Goal: Transaction & Acquisition: Book appointment/travel/reservation

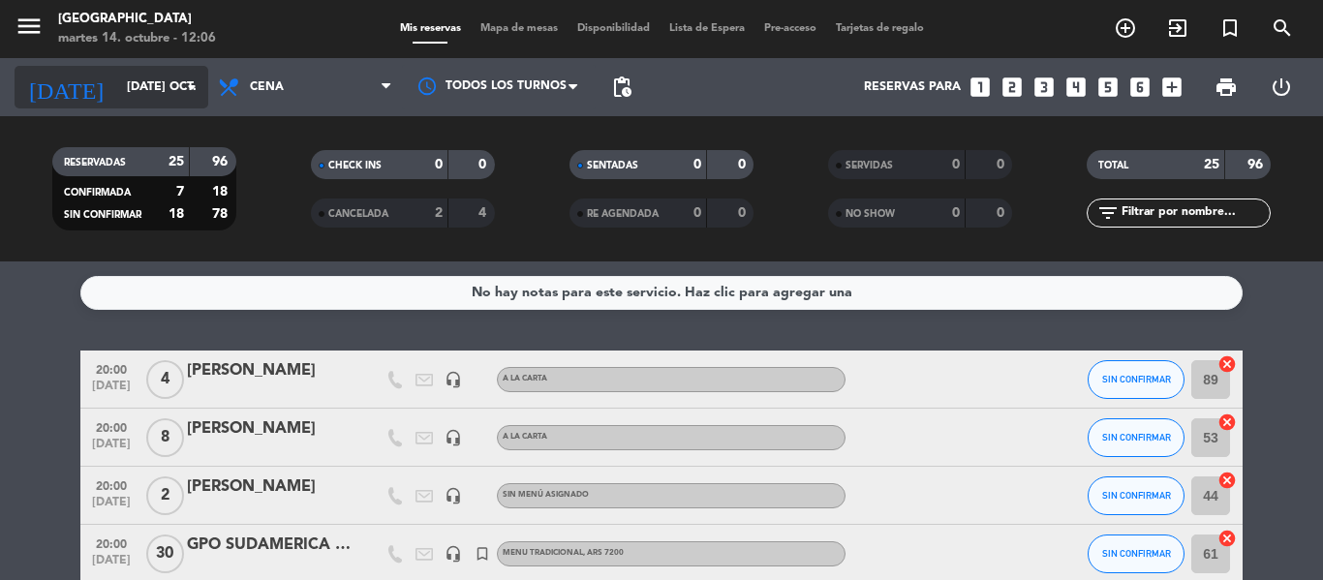
scroll to position [291, 0]
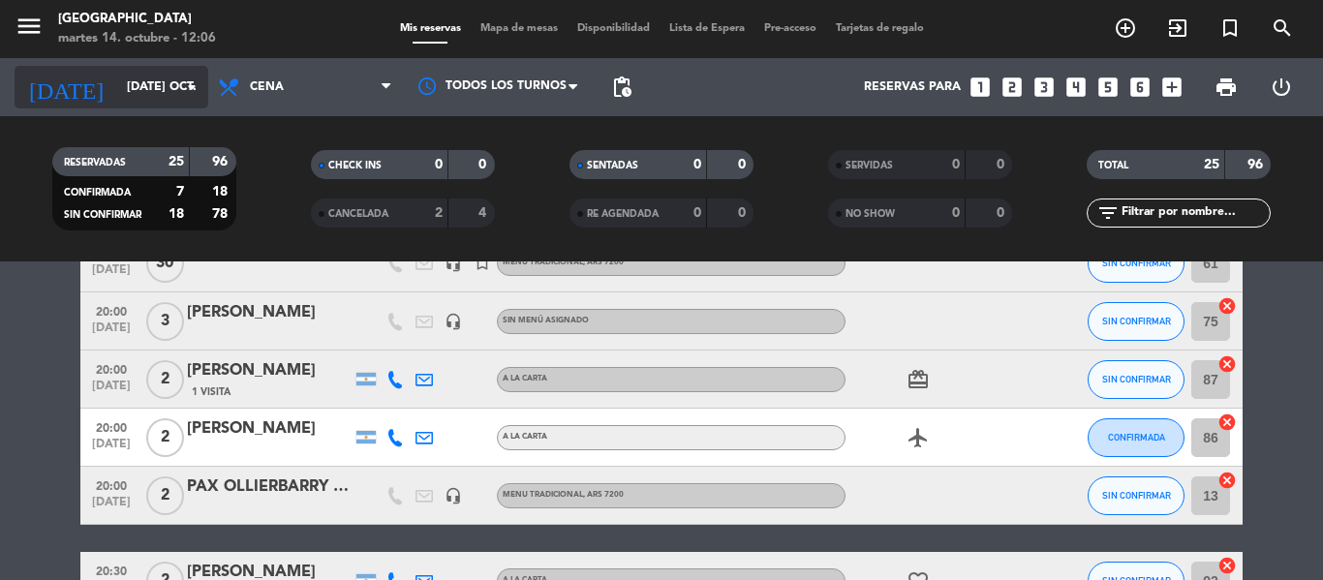
click at [189, 85] on icon "arrow_drop_down" at bounding box center [191, 87] width 23 height 23
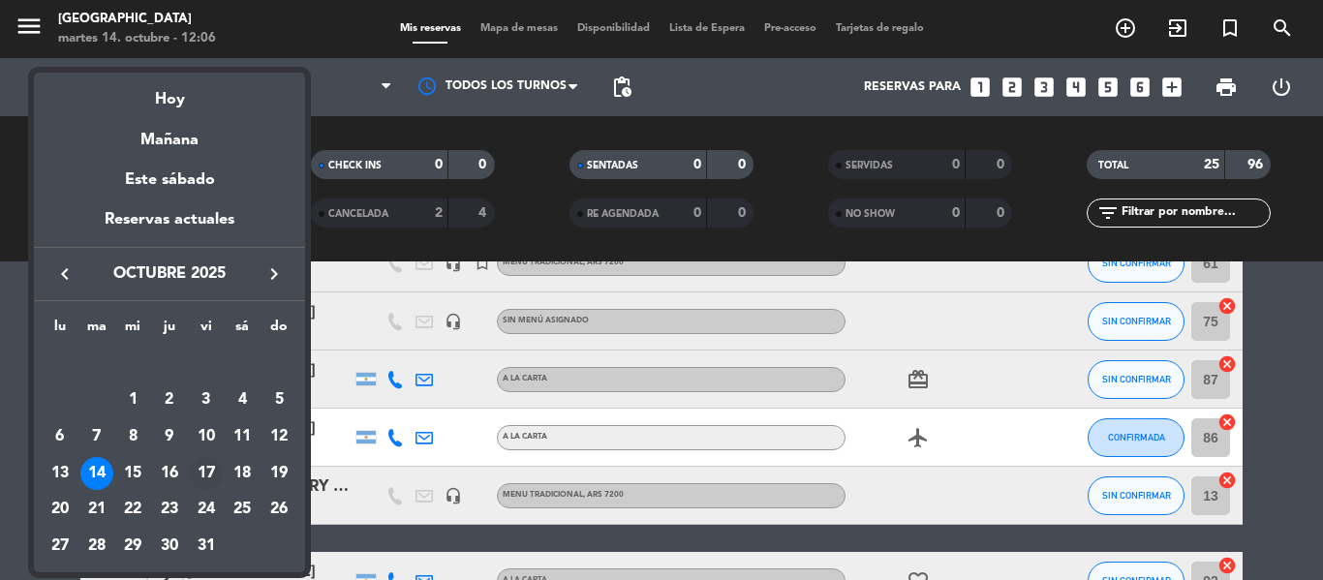
click at [204, 478] on div "17" at bounding box center [206, 473] width 33 height 33
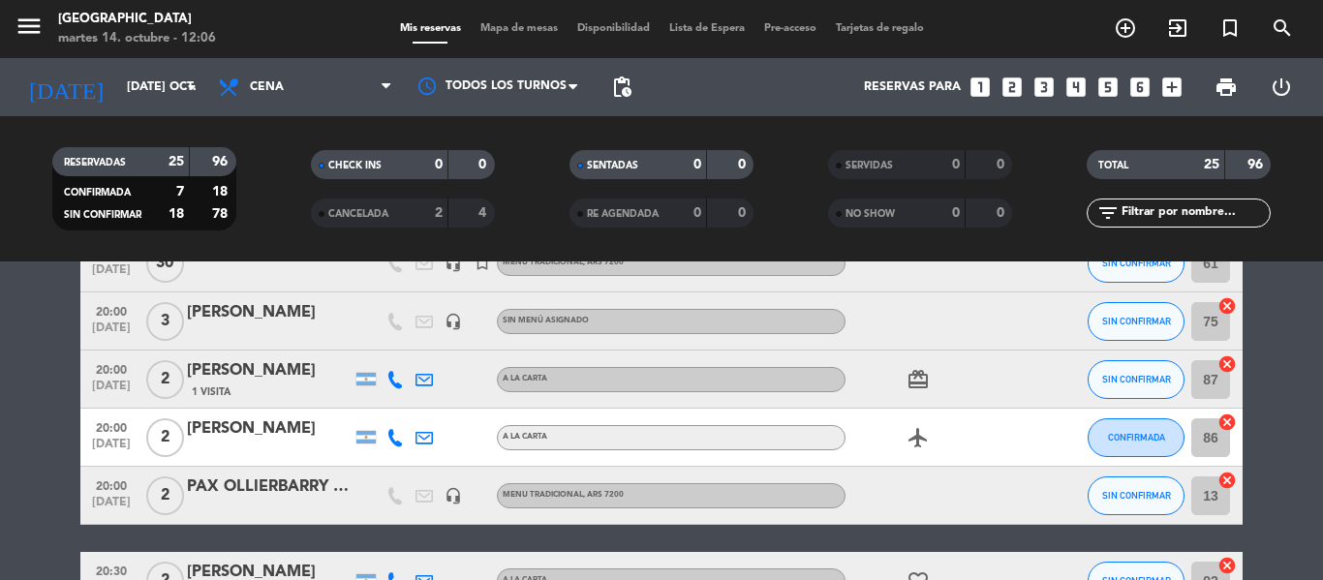
type input "vie. [DATE]"
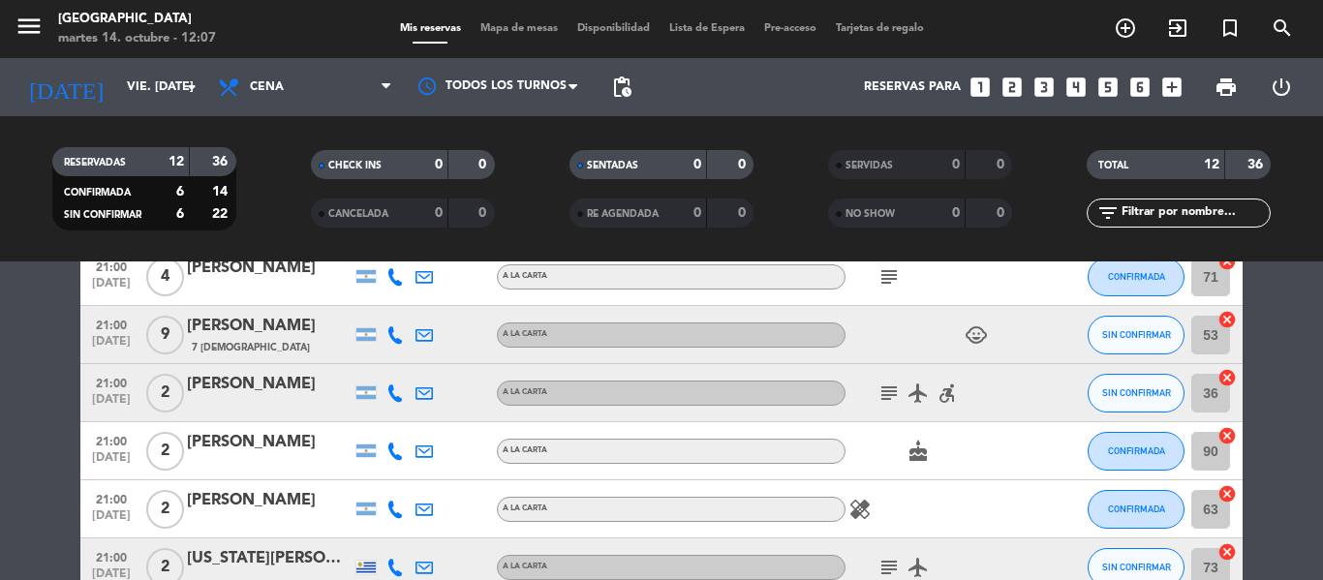
scroll to position [484, 0]
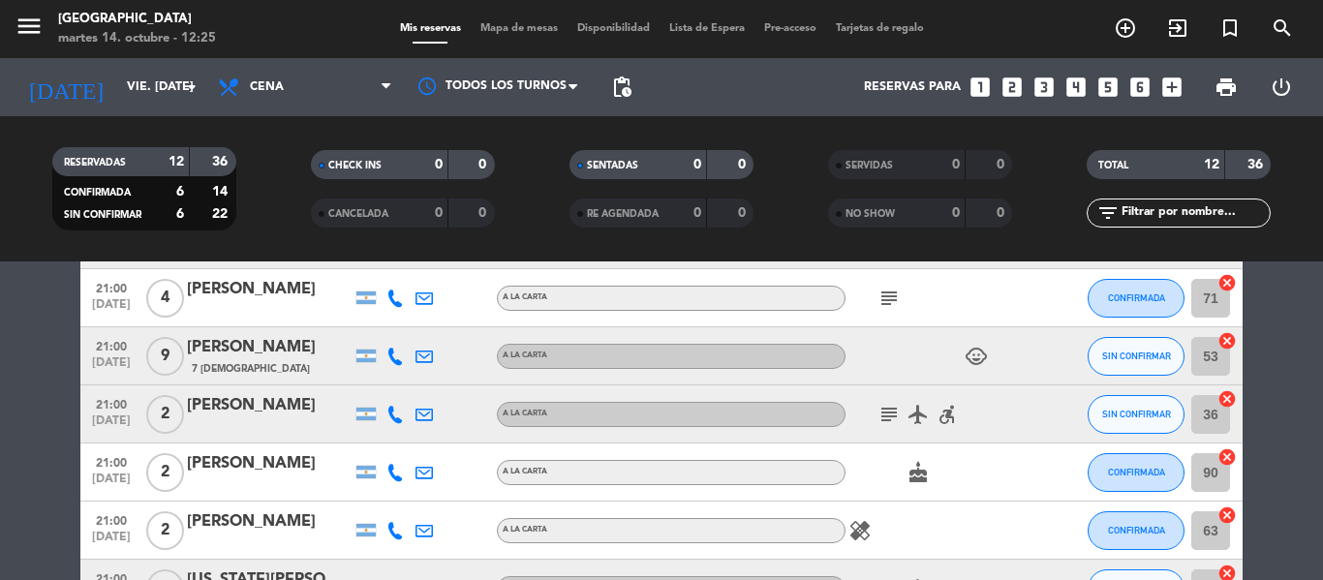
click at [1009, 85] on icon "looks_two" at bounding box center [1011, 87] width 25 height 25
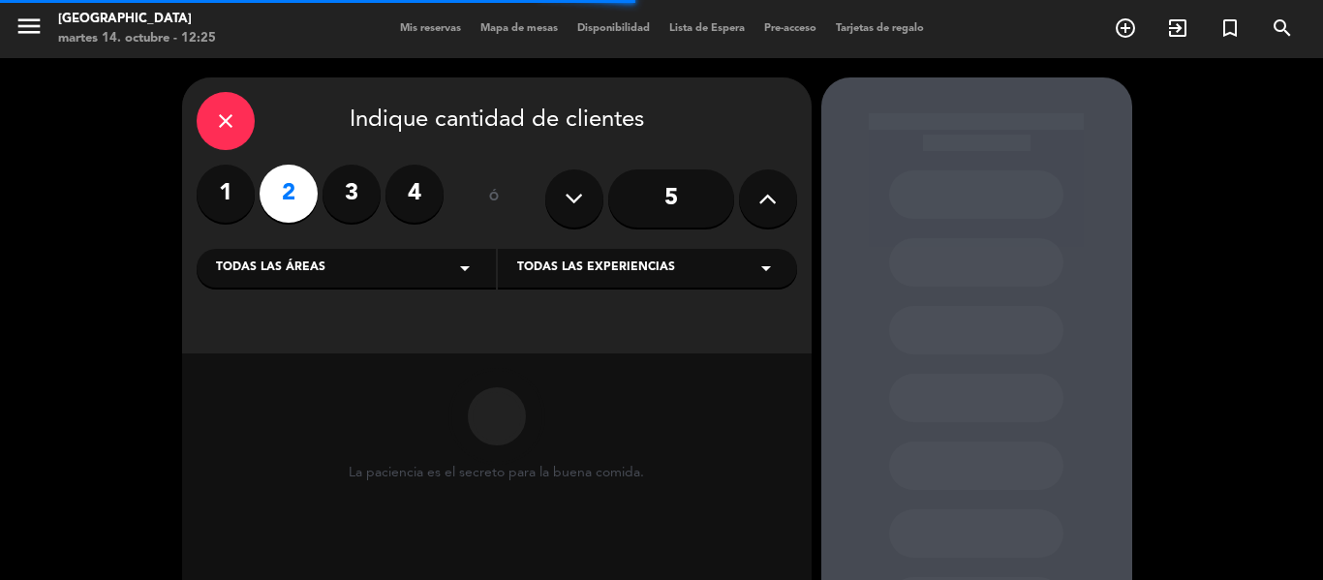
click at [224, 113] on icon "close" at bounding box center [225, 120] width 23 height 23
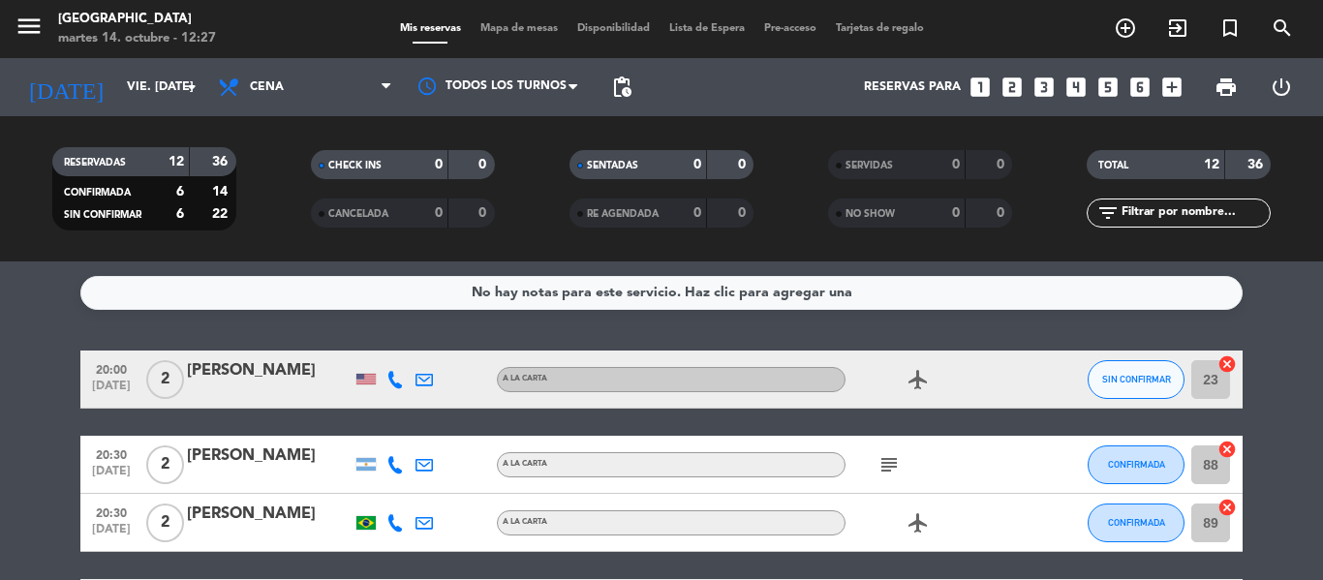
click at [1011, 91] on icon "looks_two" at bounding box center [1011, 87] width 25 height 25
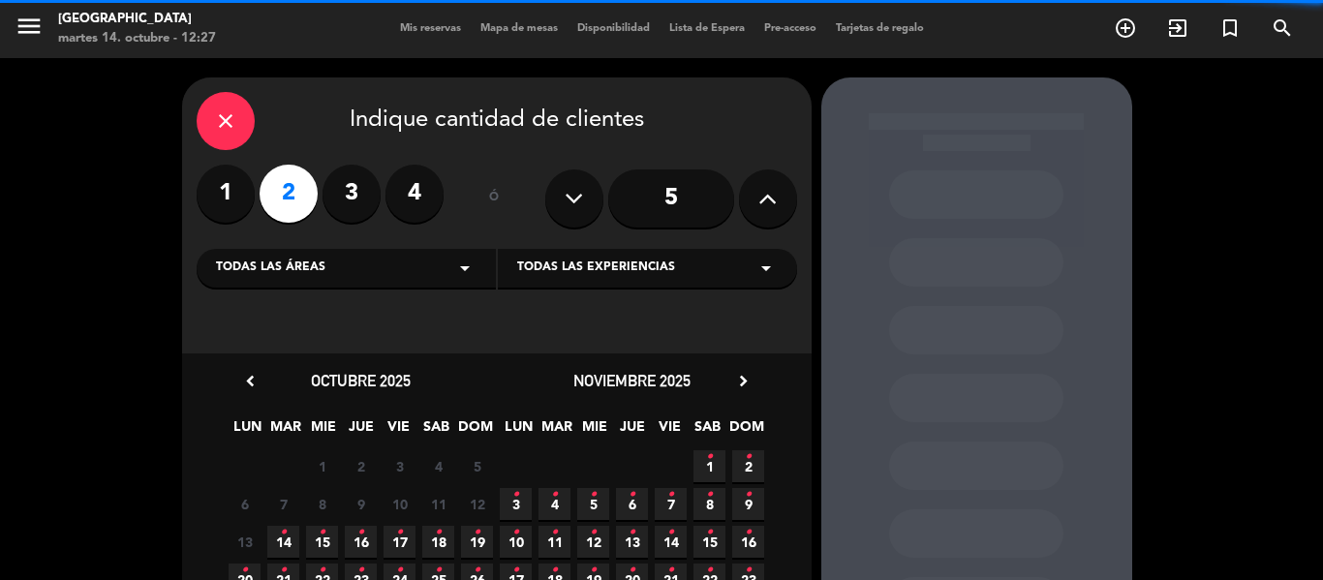
click at [550, 270] on span "Todas las experiencias" at bounding box center [596, 268] width 158 height 19
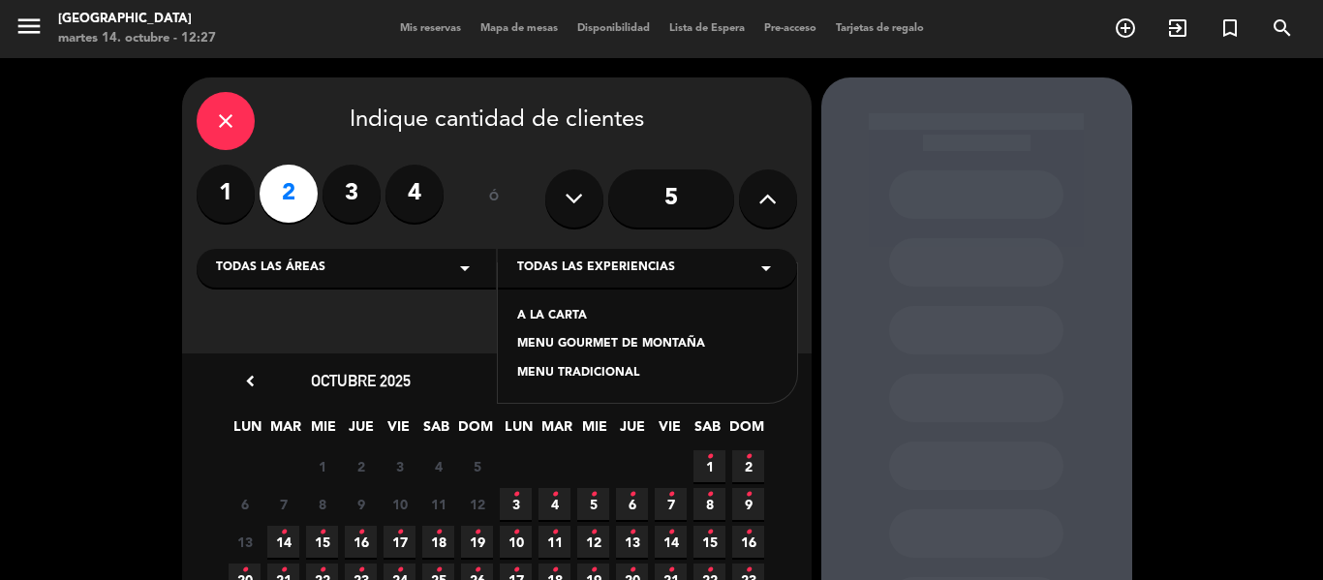
click at [548, 310] on div "A LA CARTA" at bounding box center [647, 316] width 260 height 19
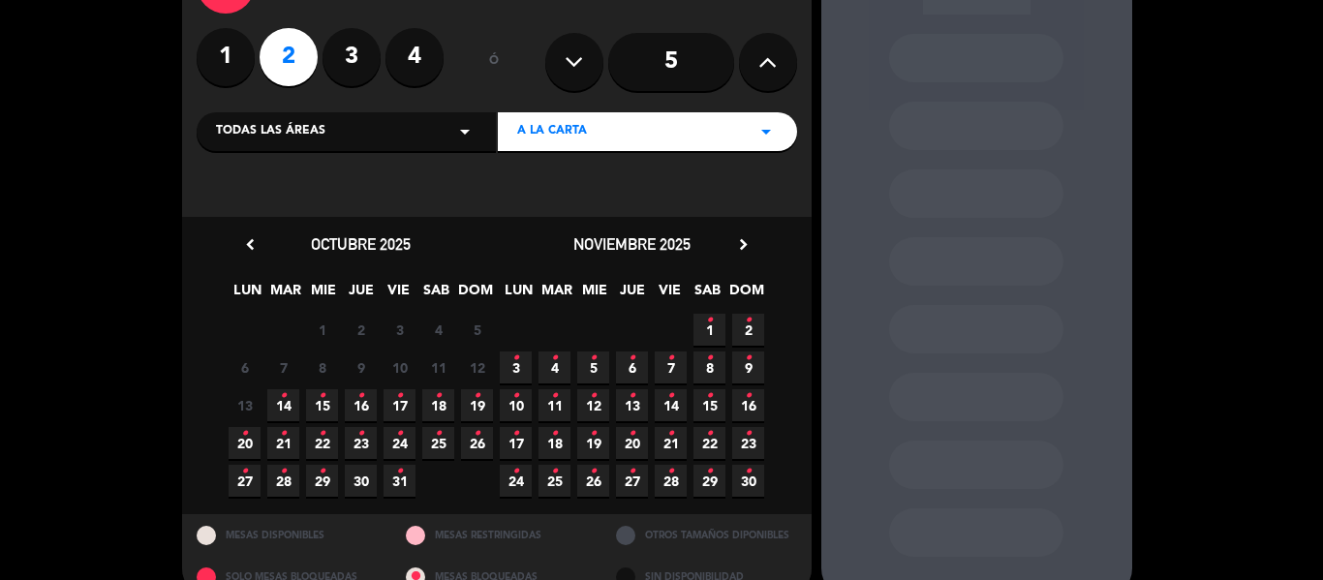
scroll to position [172, 0]
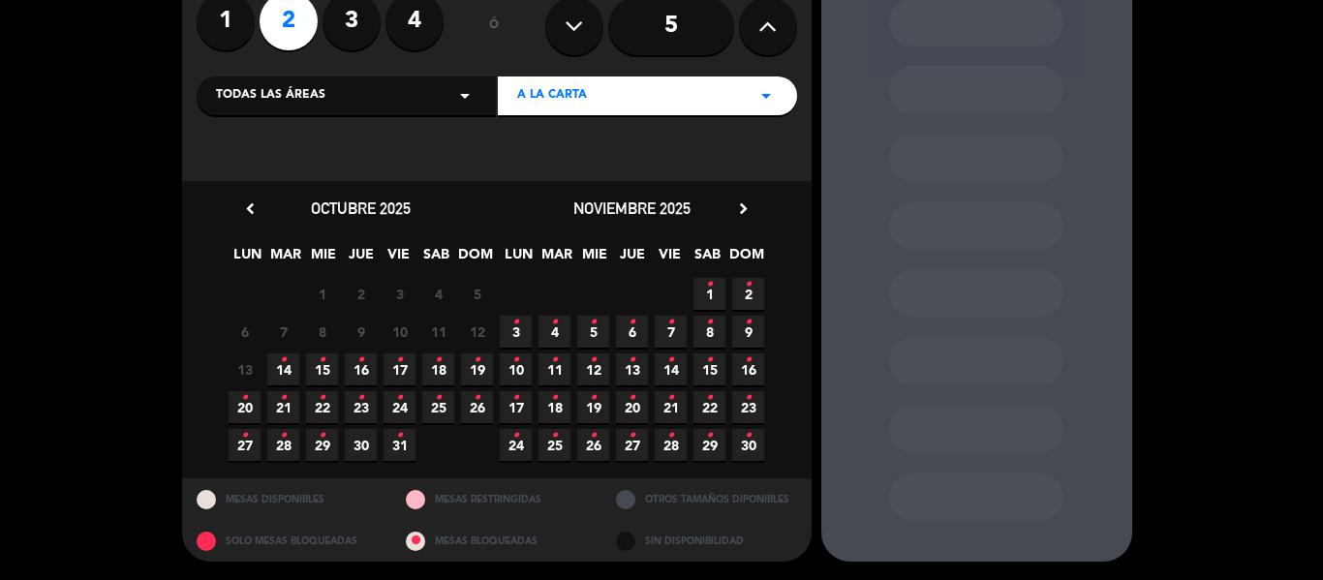
click at [293, 370] on span "14 •" at bounding box center [283, 369] width 32 height 32
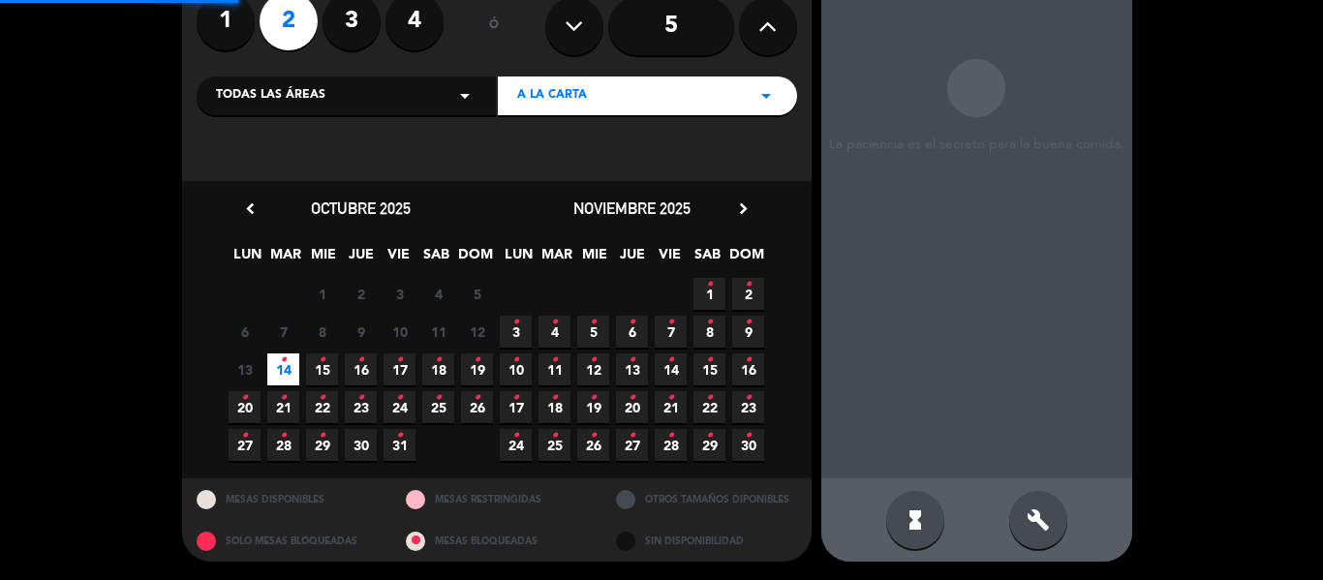
scroll to position [77, 0]
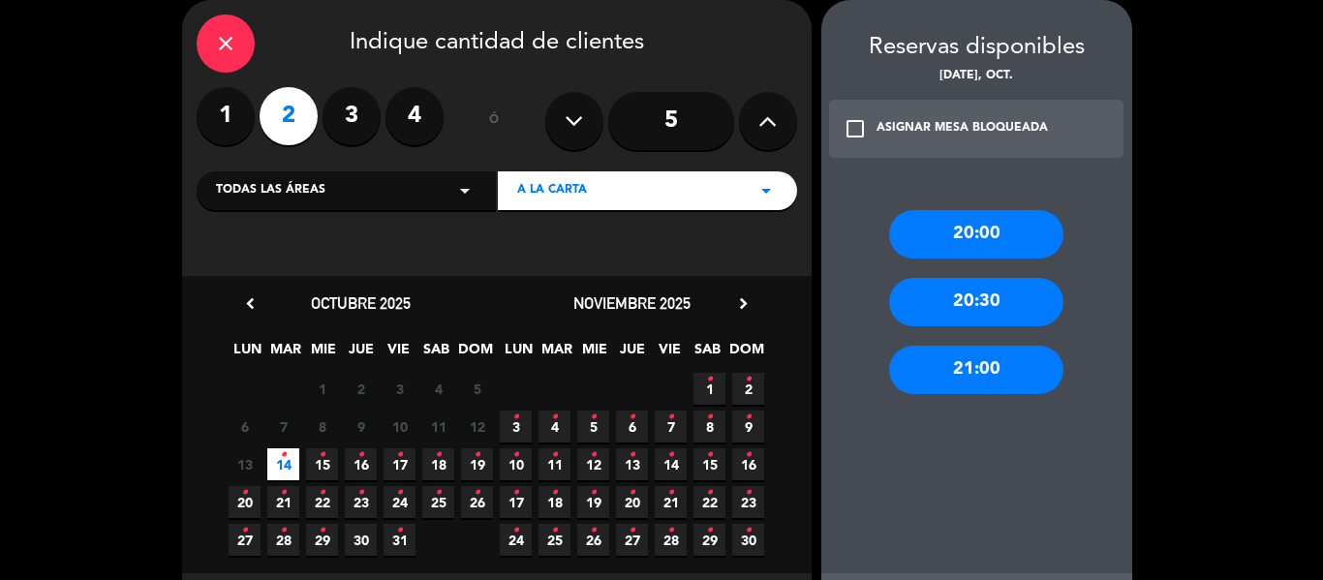
click at [972, 226] on div "20:00" at bounding box center [976, 234] width 174 height 48
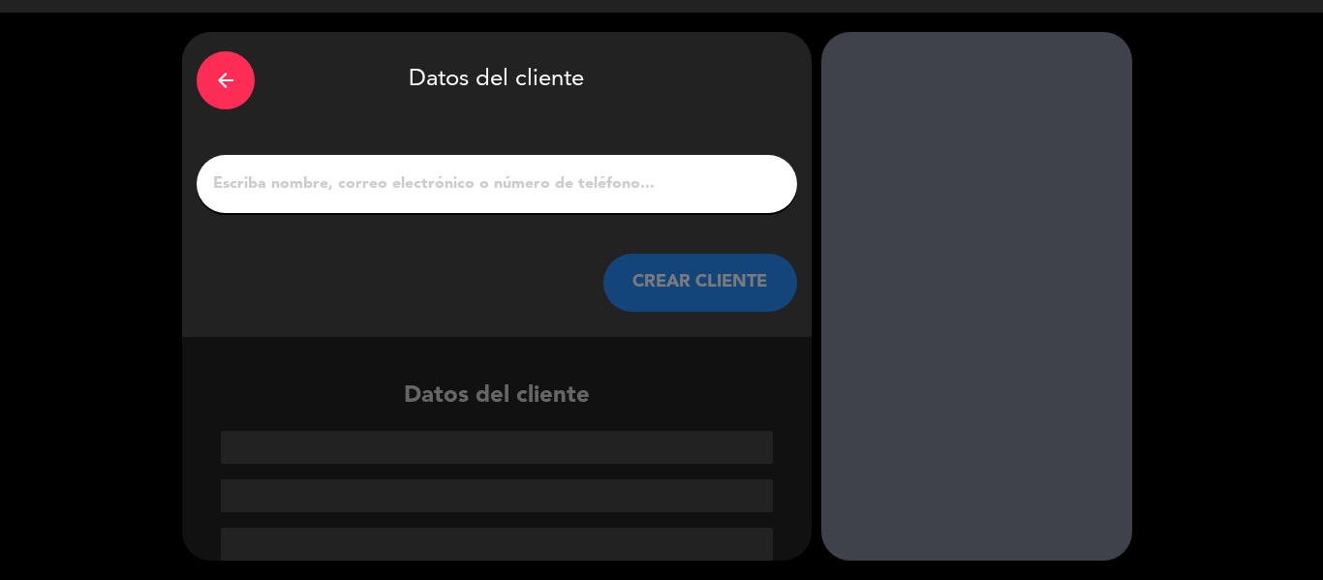
scroll to position [46, 0]
click at [386, 183] on input "1" at bounding box center [496, 183] width 571 height 27
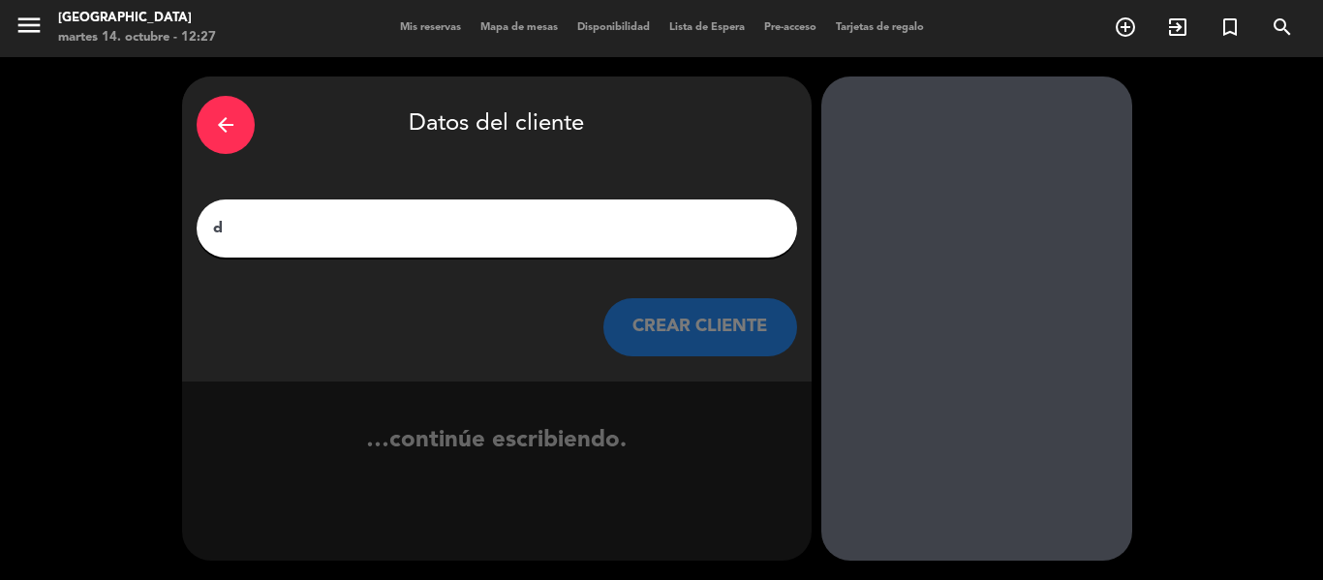
scroll to position [1, 0]
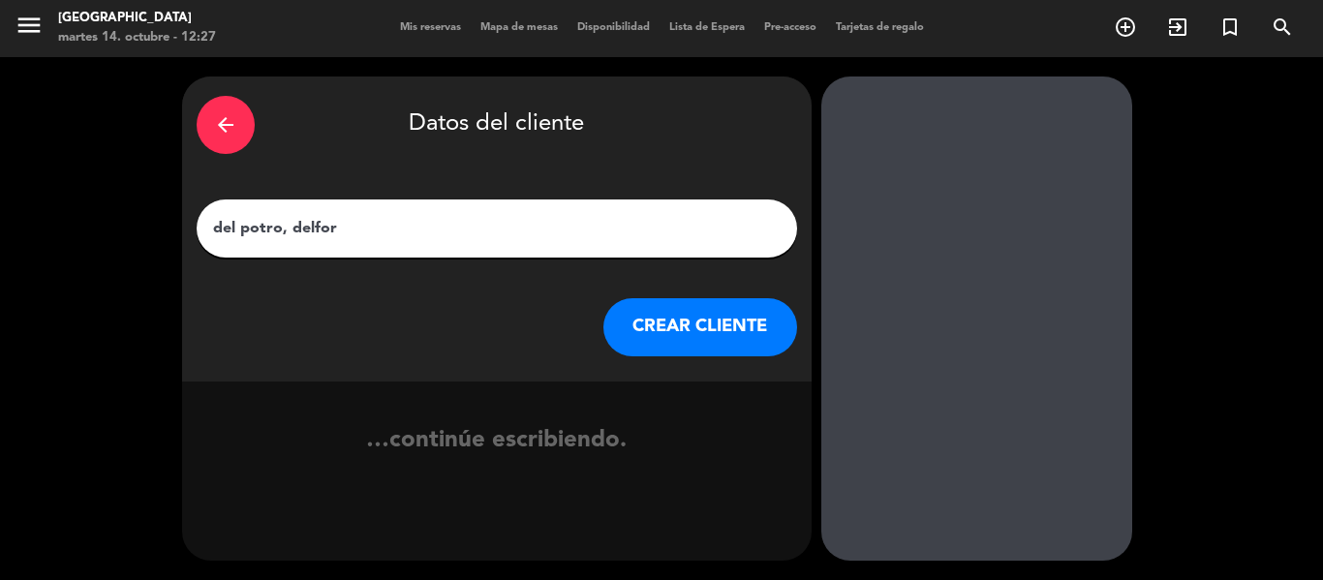
type input "del potro, delfor"
click at [676, 320] on button "CREAR CLIENTE" at bounding box center [700, 327] width 194 height 58
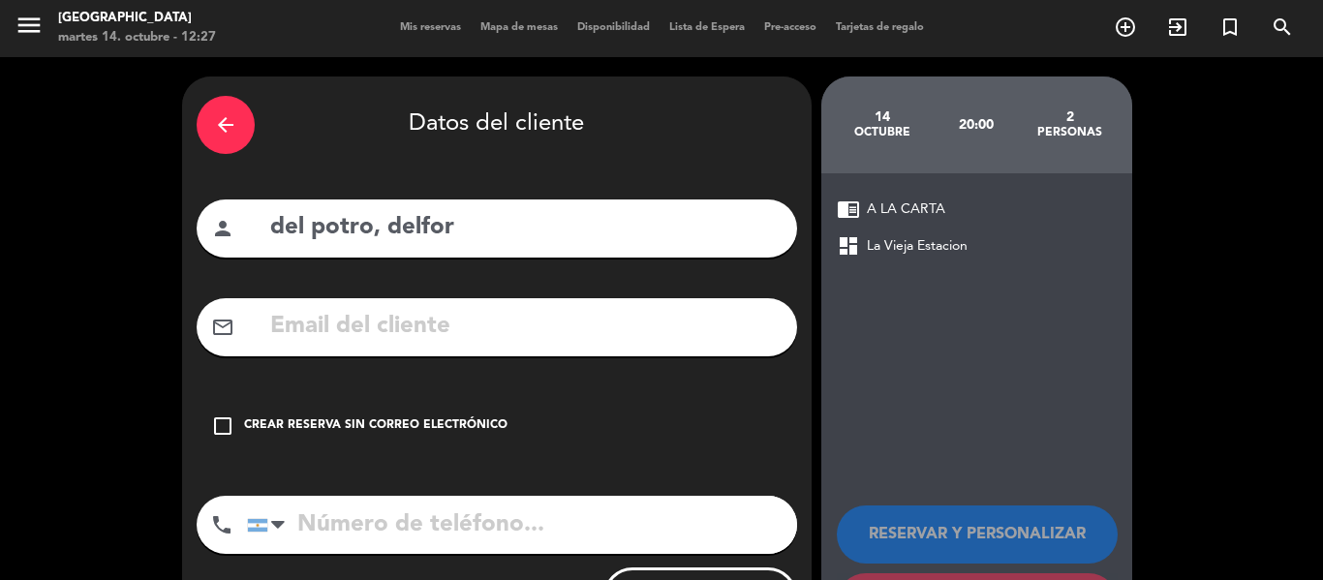
click at [396, 420] on div "Crear reserva sin correo electrónico" at bounding box center [375, 425] width 263 height 19
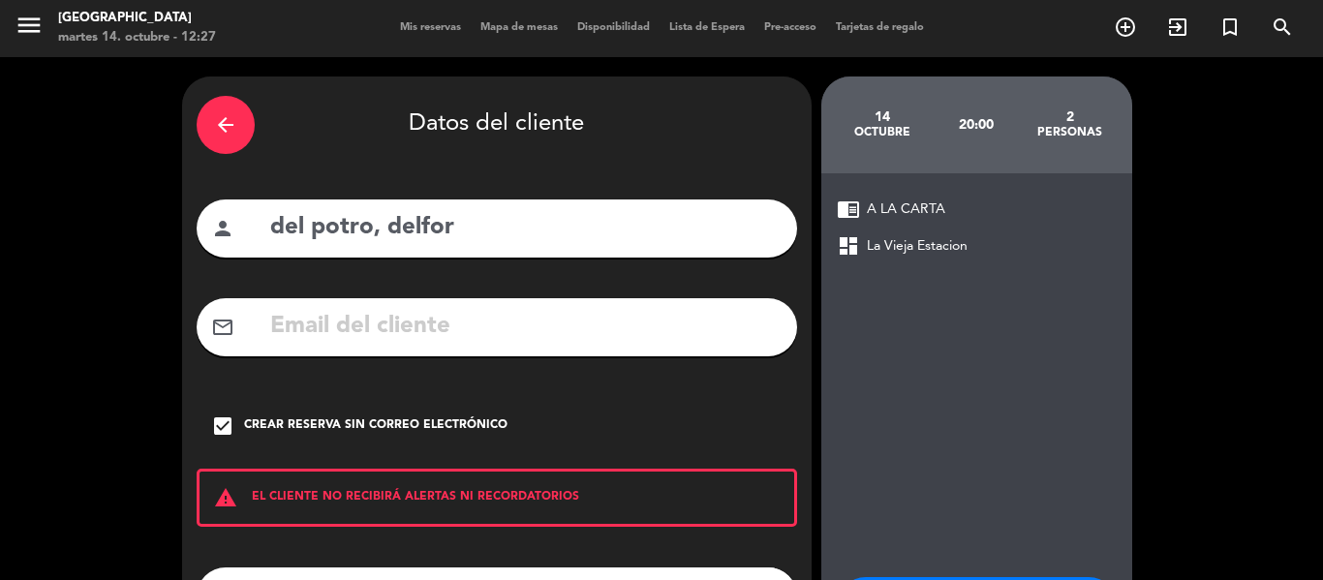
scroll to position [167, 0]
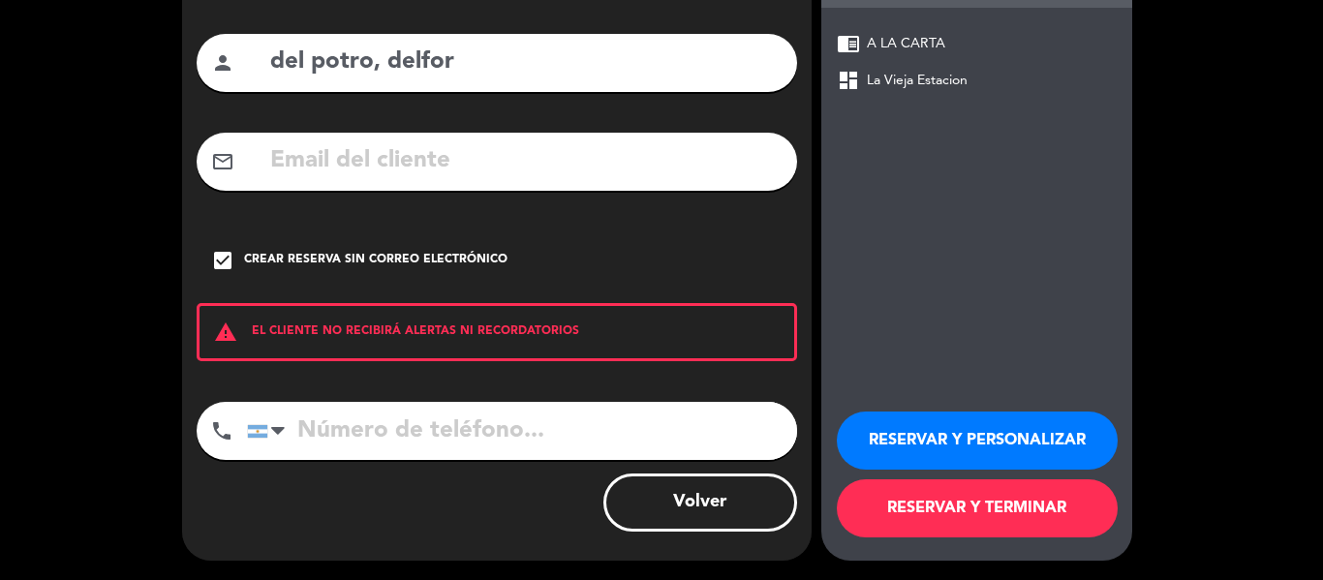
click at [971, 506] on button "RESERVAR Y TERMINAR" at bounding box center [977, 508] width 281 height 58
